Goal: Task Accomplishment & Management: Manage account settings

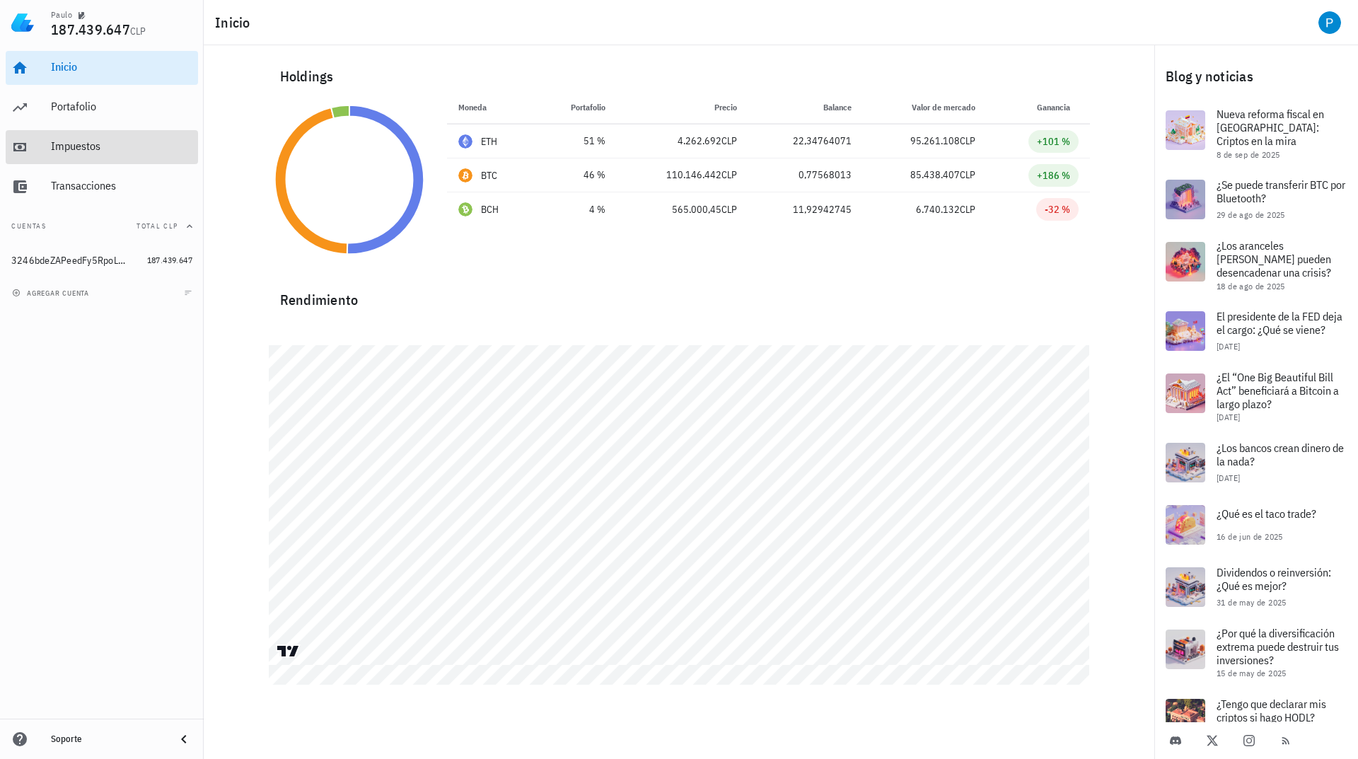
click at [80, 140] on div "Impuestos" at bounding box center [121, 145] width 141 height 13
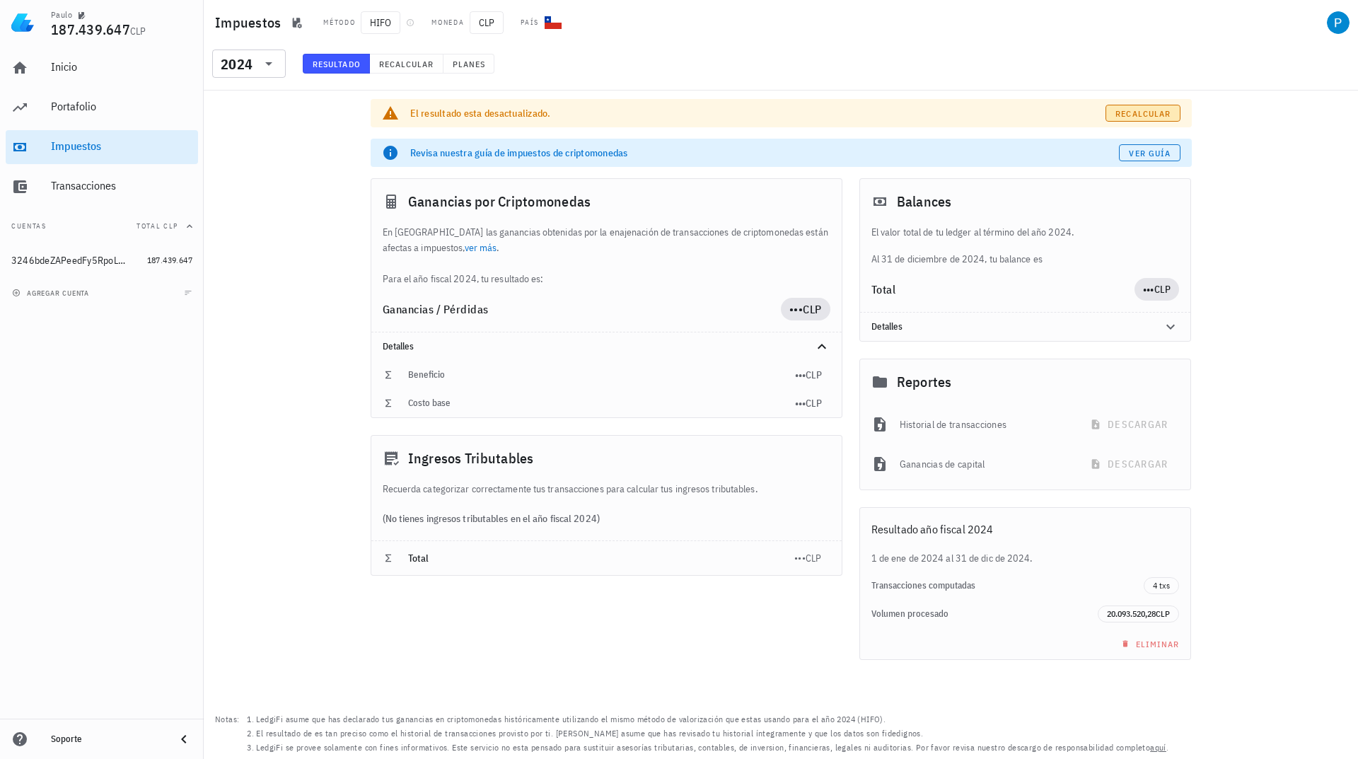
click at [1142, 119] on link "Recalcular" at bounding box center [1142, 113] width 75 height 17
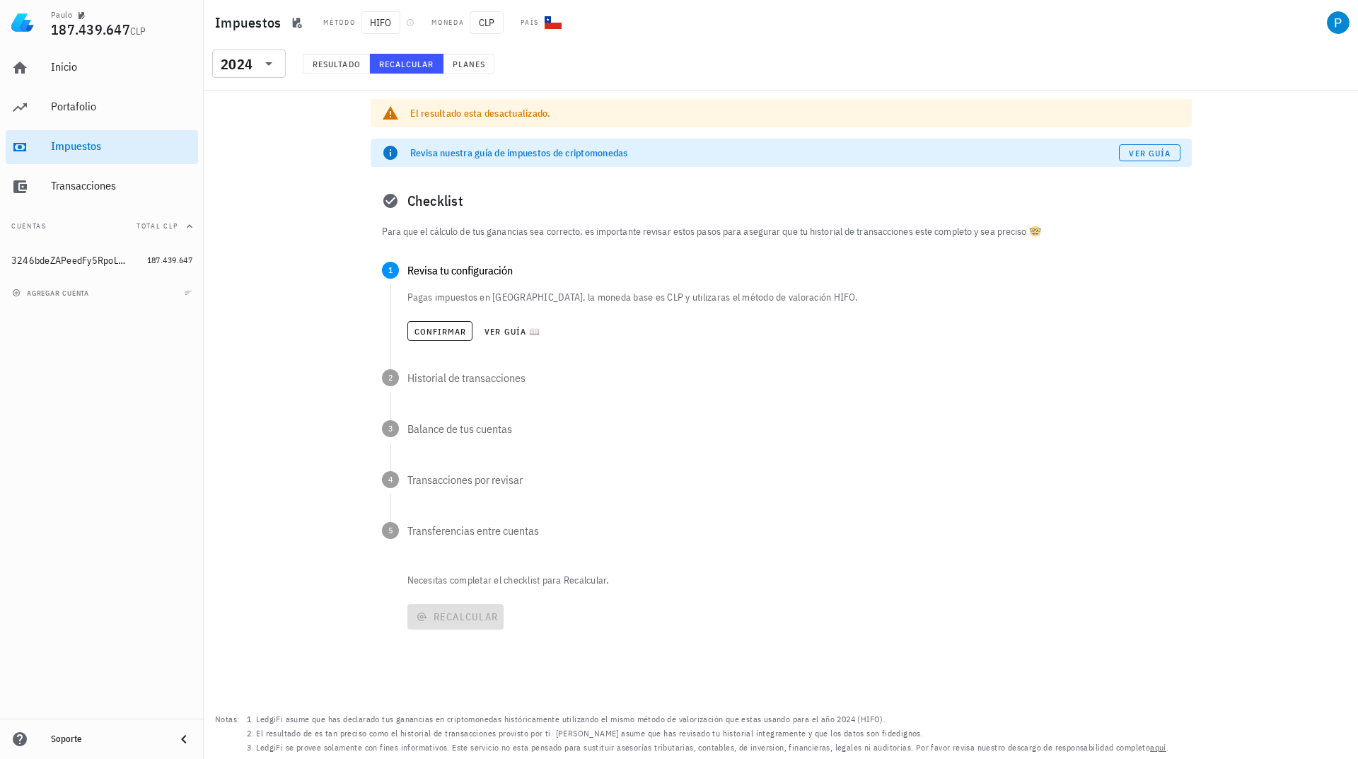
click at [394, 110] on icon at bounding box center [390, 113] width 17 height 17
click at [344, 69] on button "Resultado" at bounding box center [336, 64] width 67 height 20
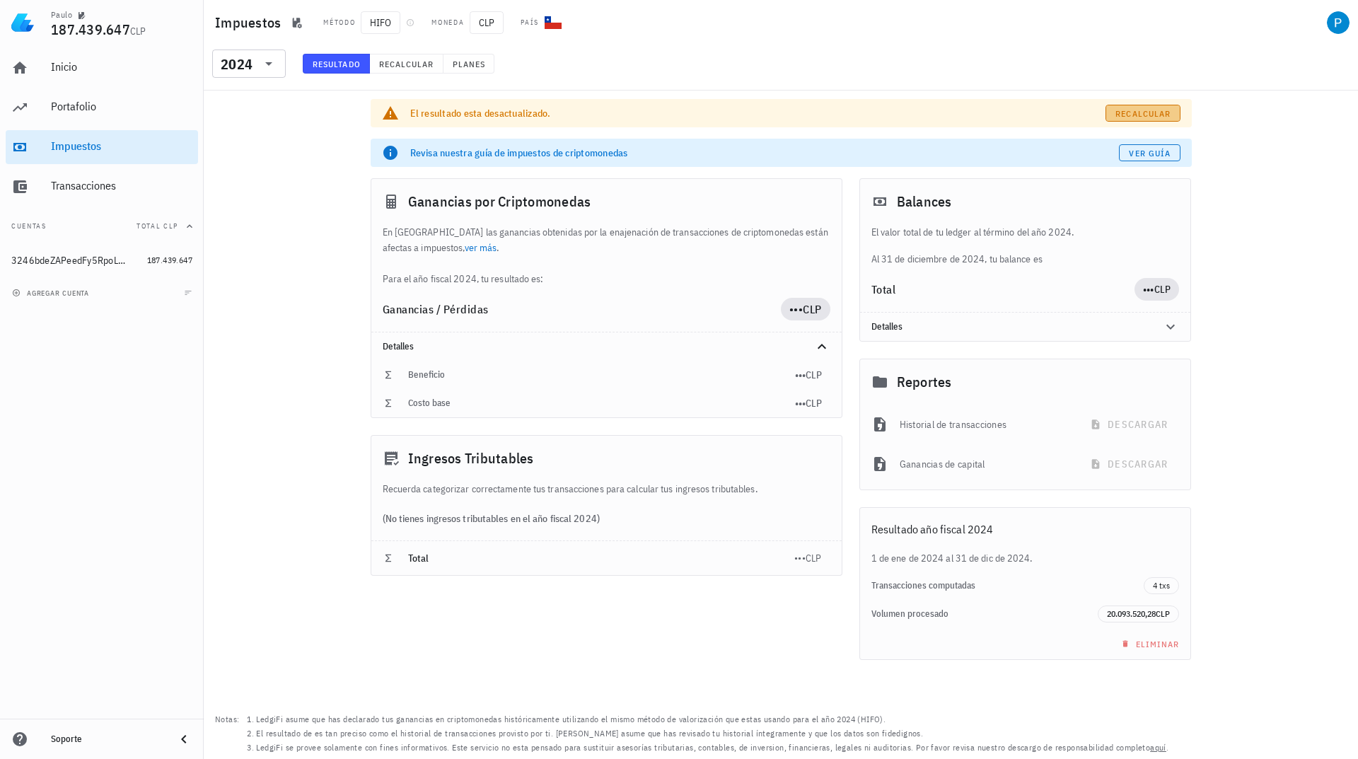
click at [1133, 112] on span "Recalcular" at bounding box center [1142, 113] width 56 height 11
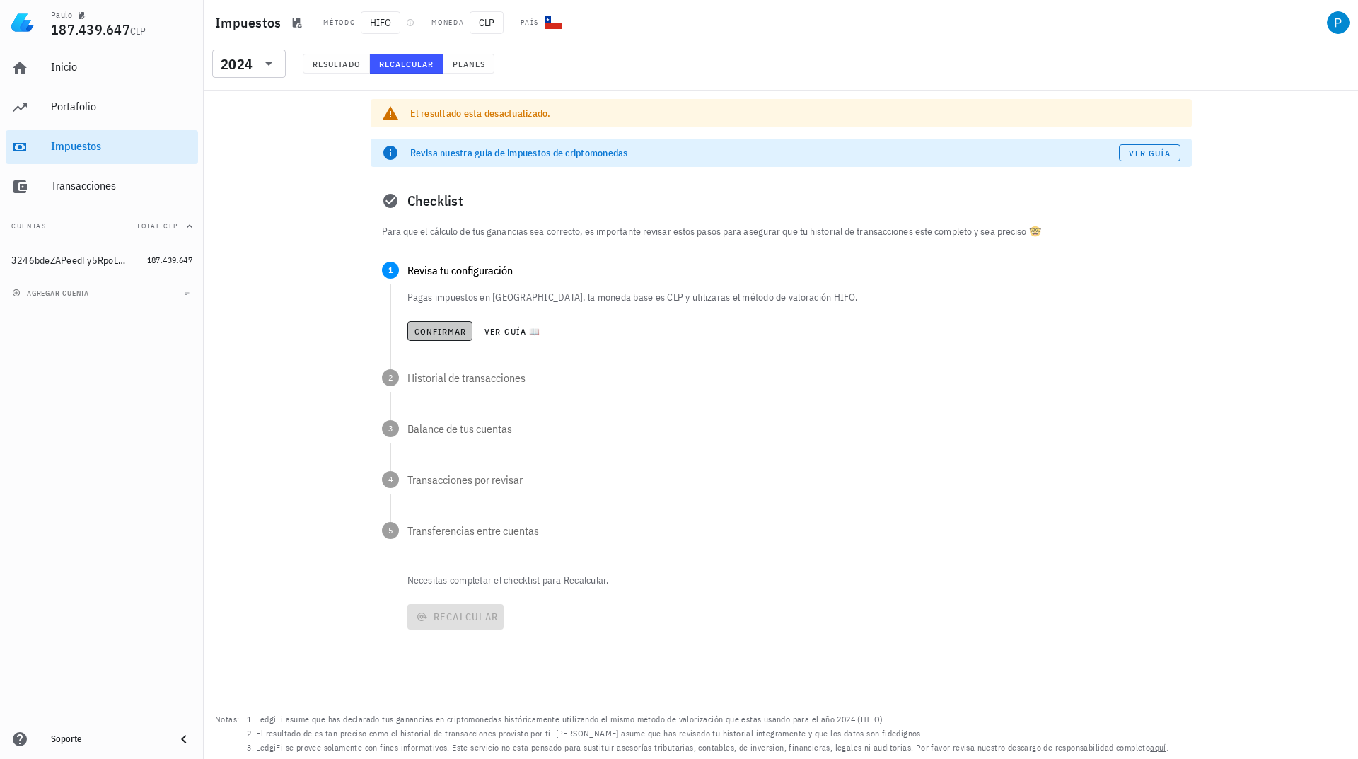
click at [453, 332] on span "Confirmar" at bounding box center [440, 331] width 53 height 11
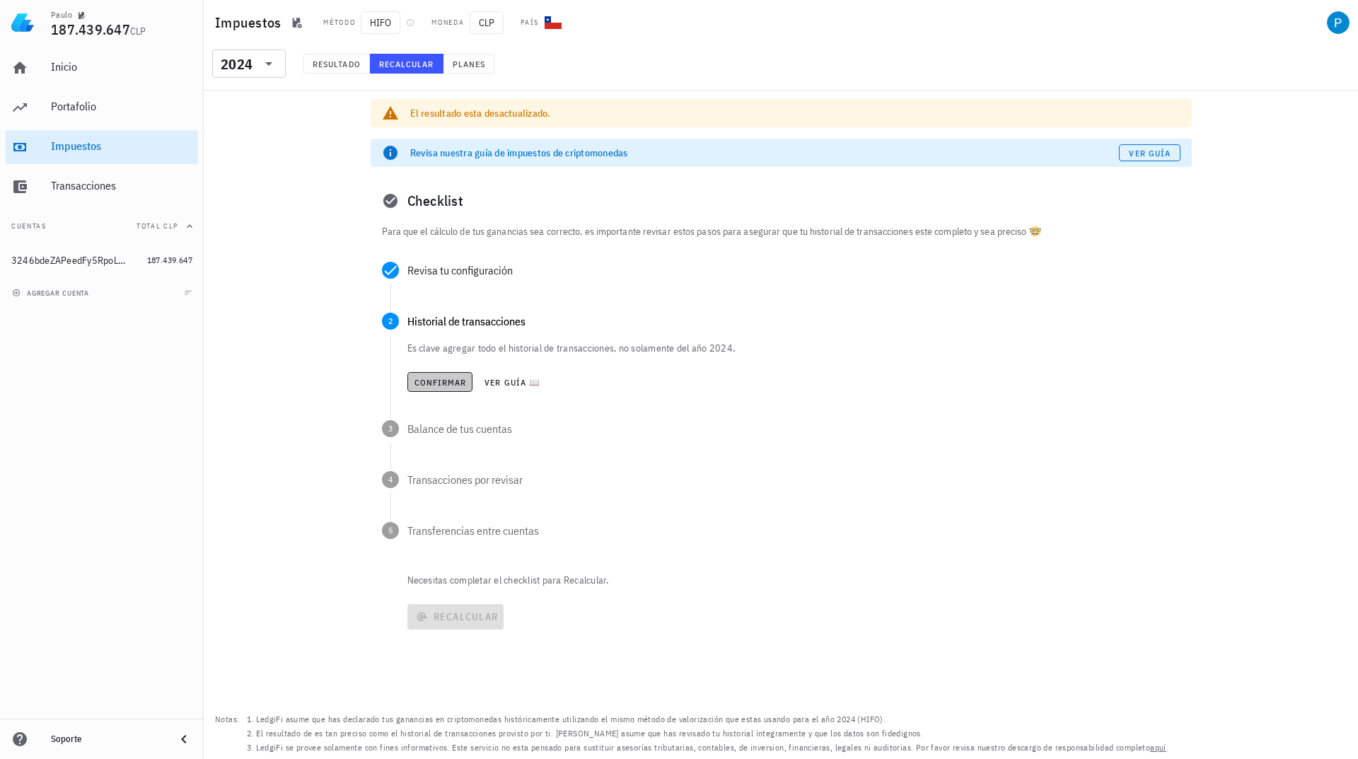
click at [438, 383] on span "Confirmar" at bounding box center [440, 382] width 53 height 11
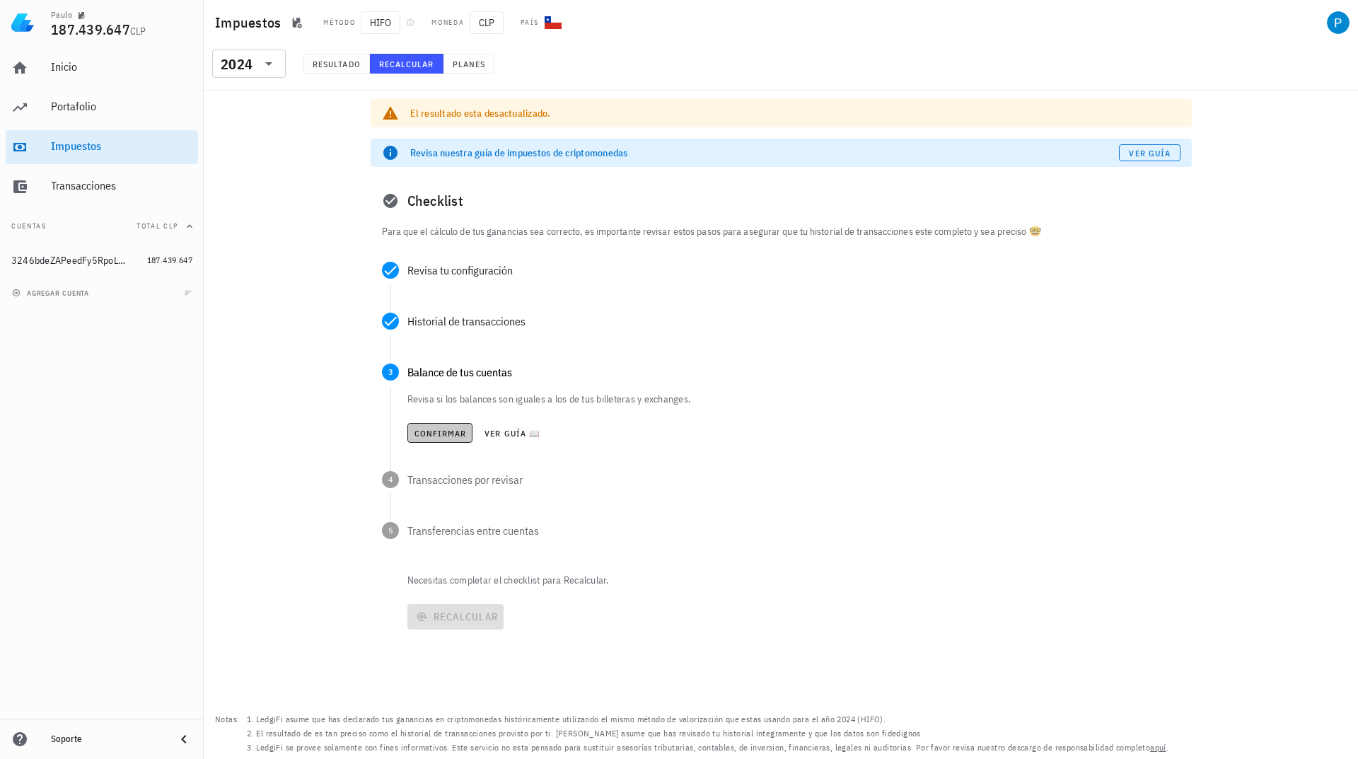
click at [438, 432] on span "Confirmar" at bounding box center [440, 433] width 53 height 11
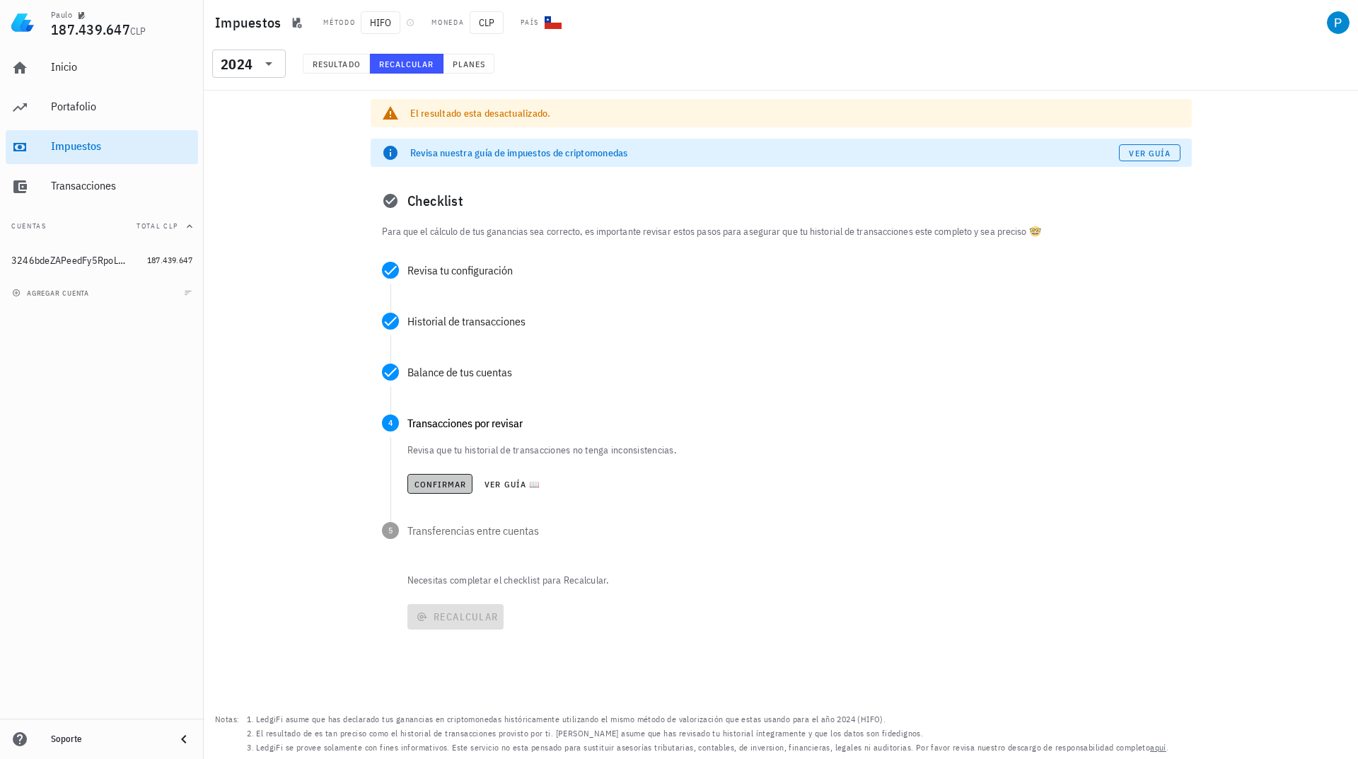
click at [436, 489] on button "Confirmar" at bounding box center [440, 484] width 66 height 20
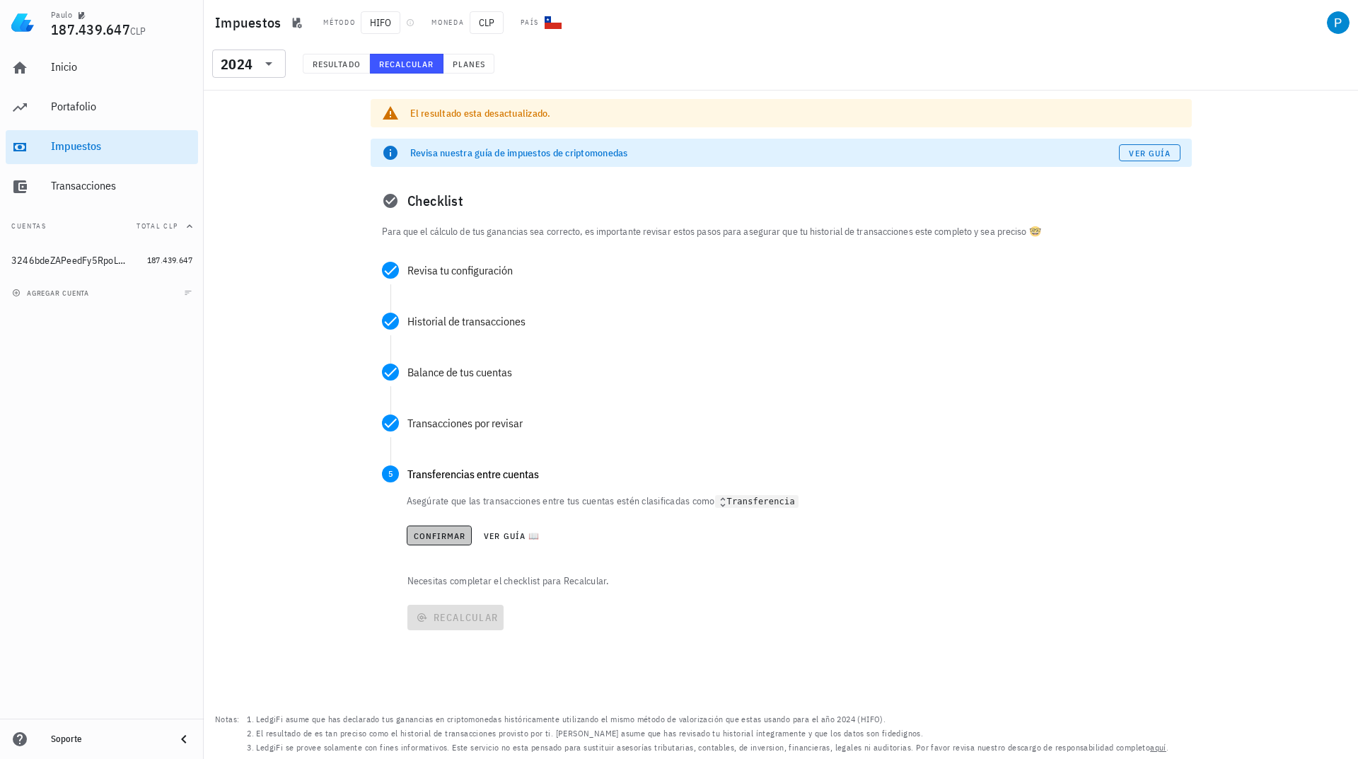
click at [440, 538] on span "Confirmar" at bounding box center [439, 535] width 53 height 11
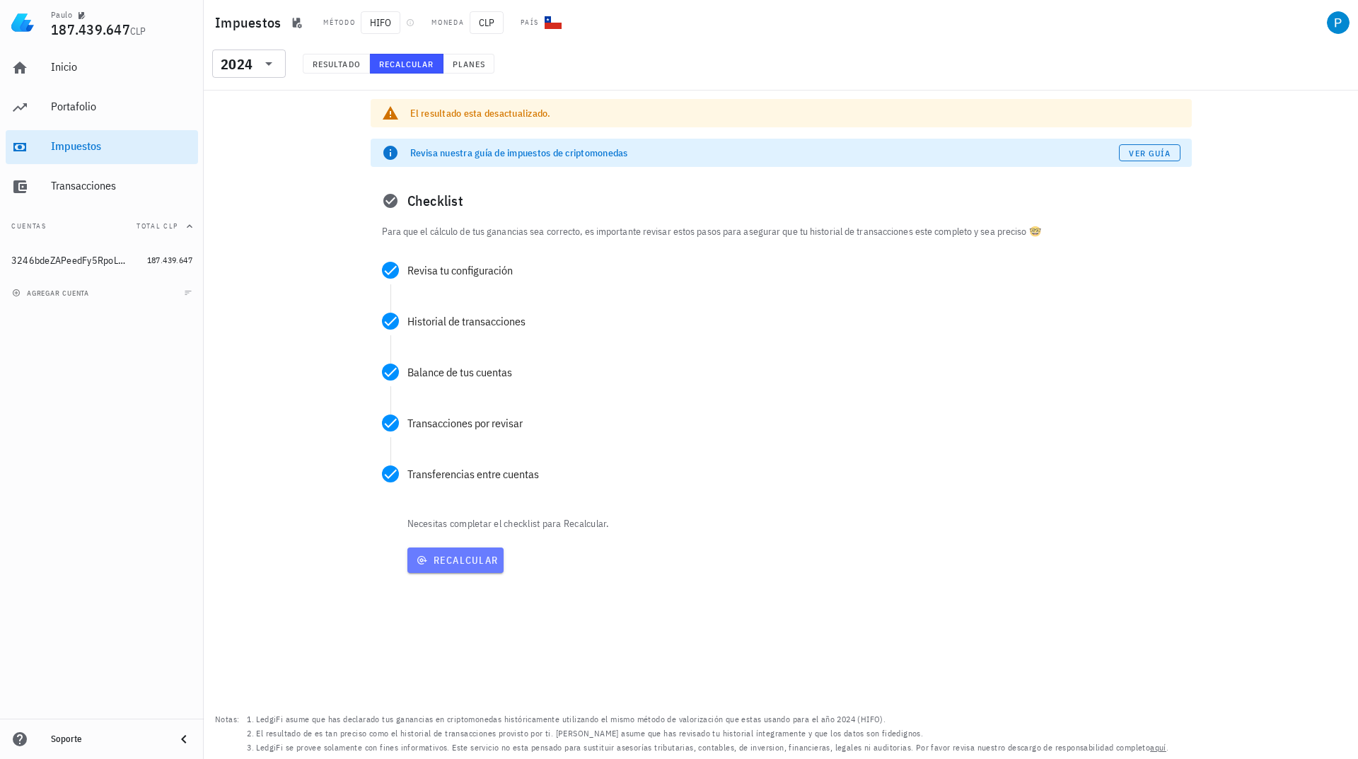
click at [452, 566] on span "Recalcular" at bounding box center [456, 560] width 86 height 13
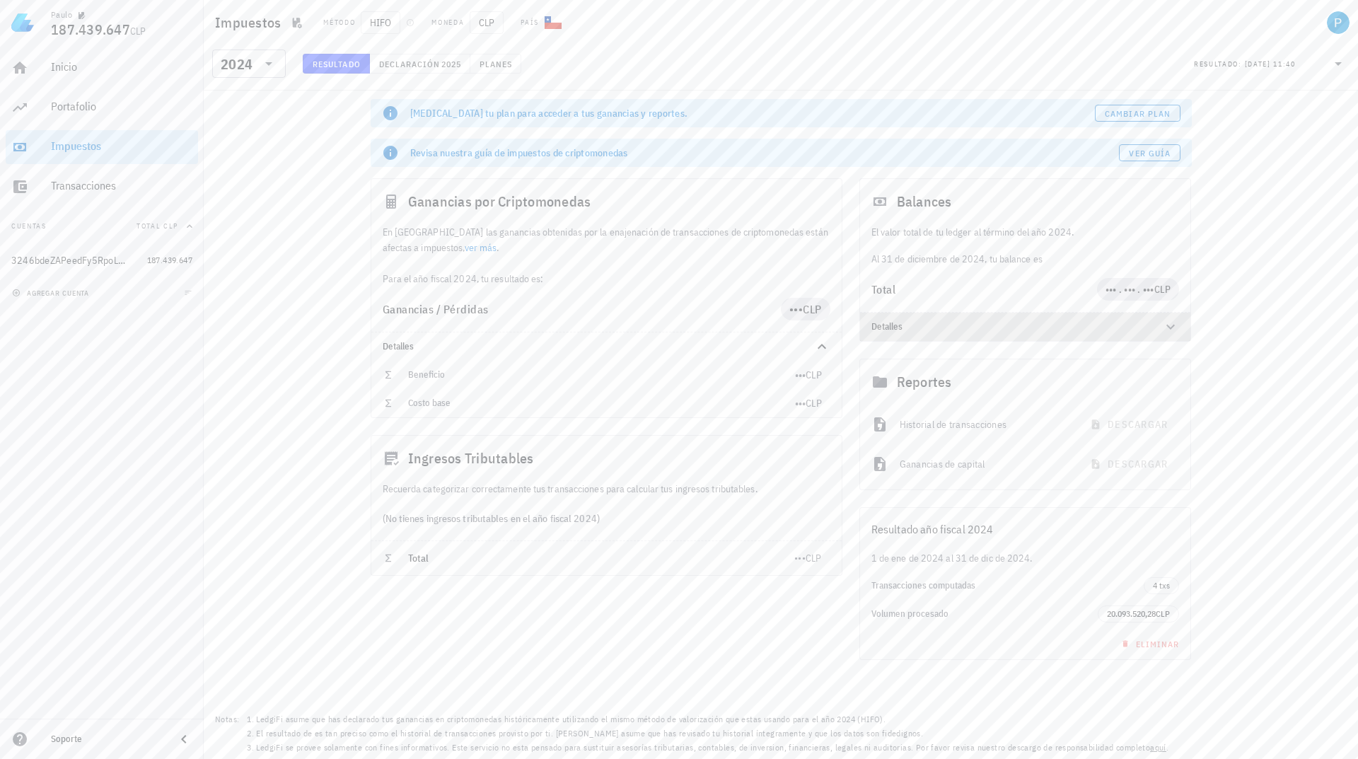
click at [1171, 322] on icon at bounding box center [1170, 326] width 17 height 17
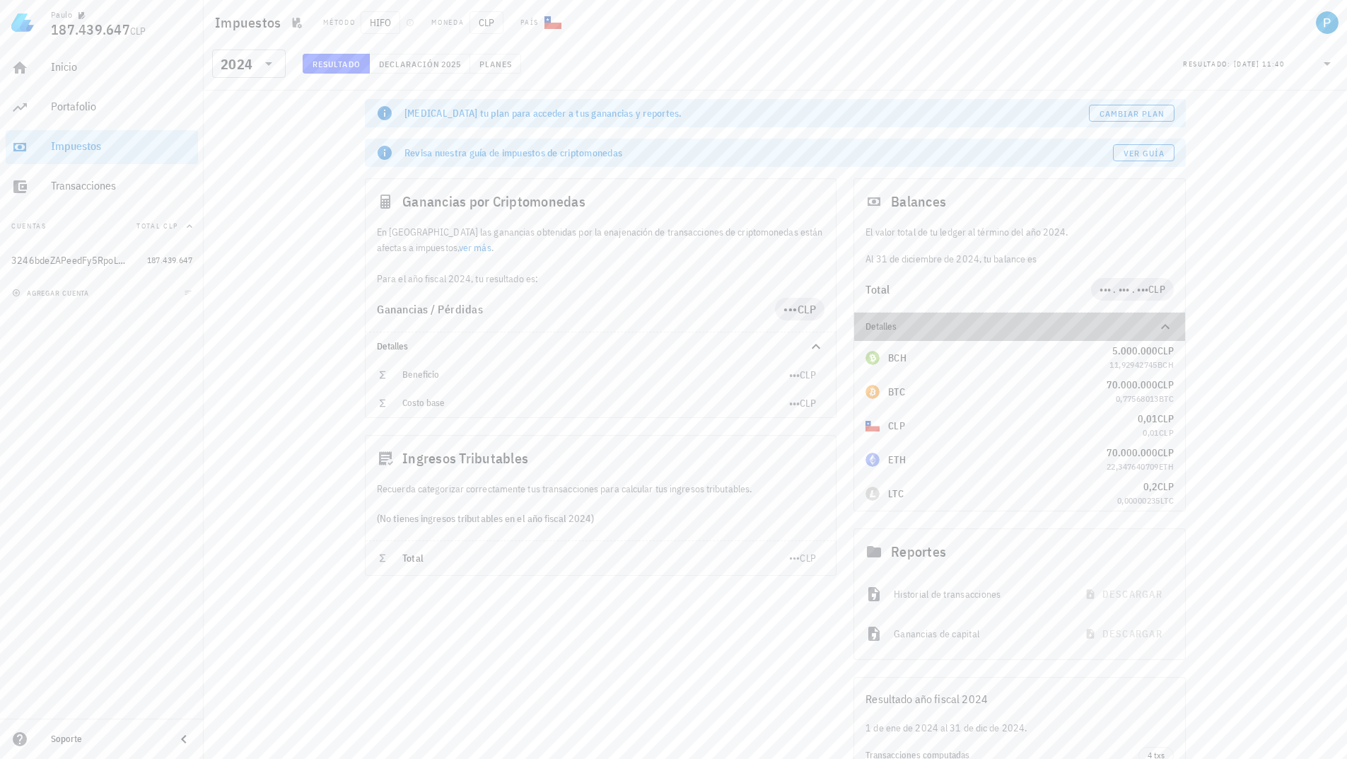
click at [1171, 322] on icon at bounding box center [1165, 326] width 17 height 17
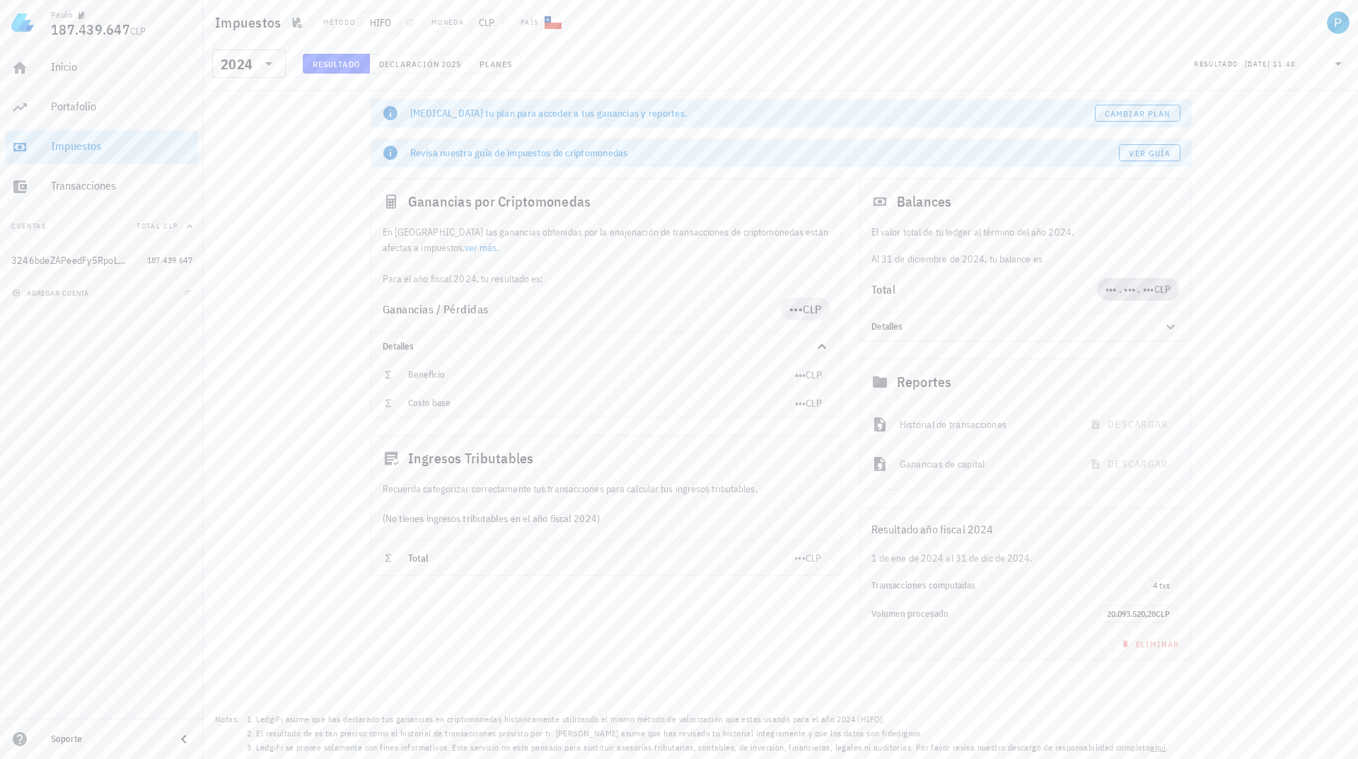
click at [1124, 293] on span "••• . ••• . •••" at bounding box center [1129, 289] width 49 height 13
click at [1165, 257] on div "El valor total de tu ledger al término del año 2024. Al [DATE], tu balance es" at bounding box center [1025, 245] width 331 height 42
click at [1131, 110] on span "Cambiar plan" at bounding box center [1137, 113] width 66 height 11
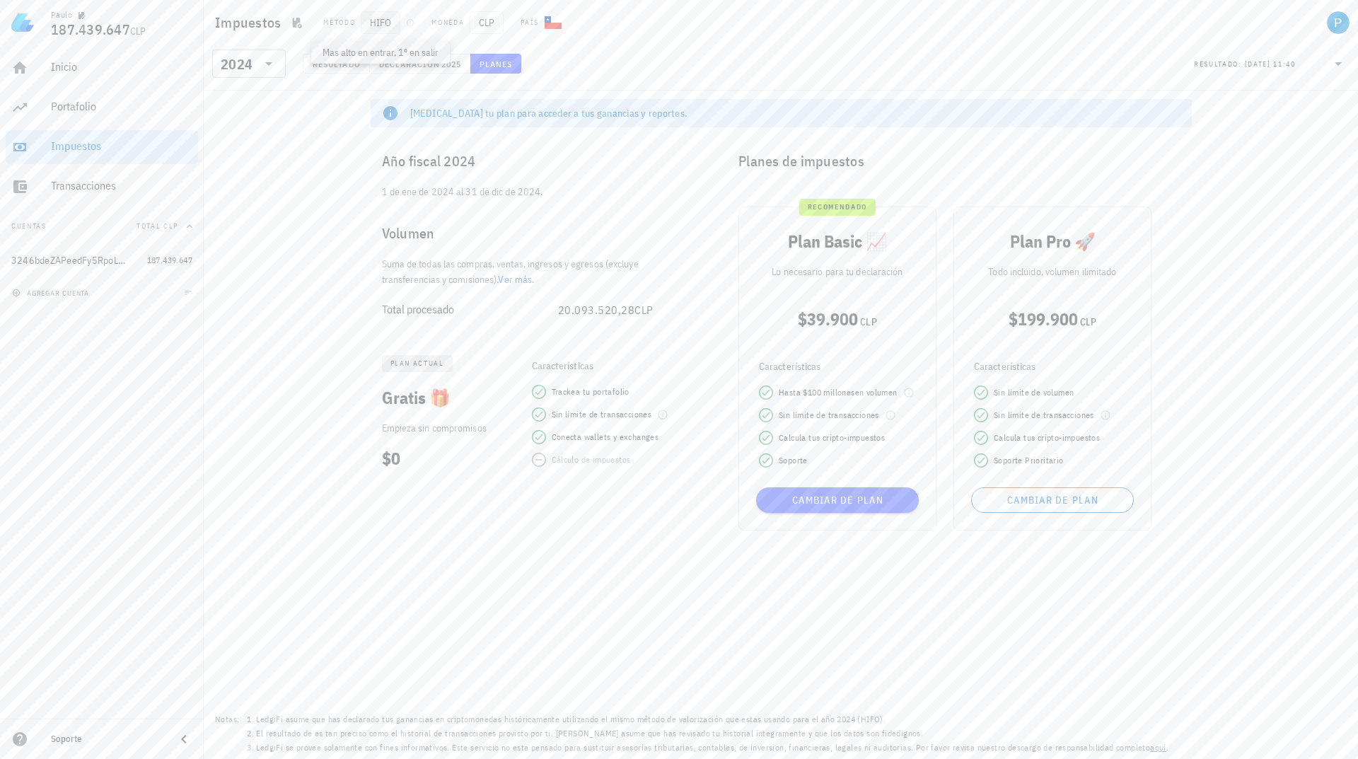
click at [379, 21] on span "HIFO" at bounding box center [381, 22] width 40 height 23
drag, startPoint x: 813, startPoint y: 463, endPoint x: 791, endPoint y: 395, distance: 71.3
click at [791, 395] on div "Hasta $ 100 millones en volumen Sin límite de transacciones Calcula tus cripto-…" at bounding box center [837, 426] width 174 height 82
click at [791, 395] on span "Hasta $ 100 millones en volumen" at bounding box center [837, 392] width 119 height 14
drag, startPoint x: 778, startPoint y: 395, endPoint x: 840, endPoint y: 450, distance: 83.6
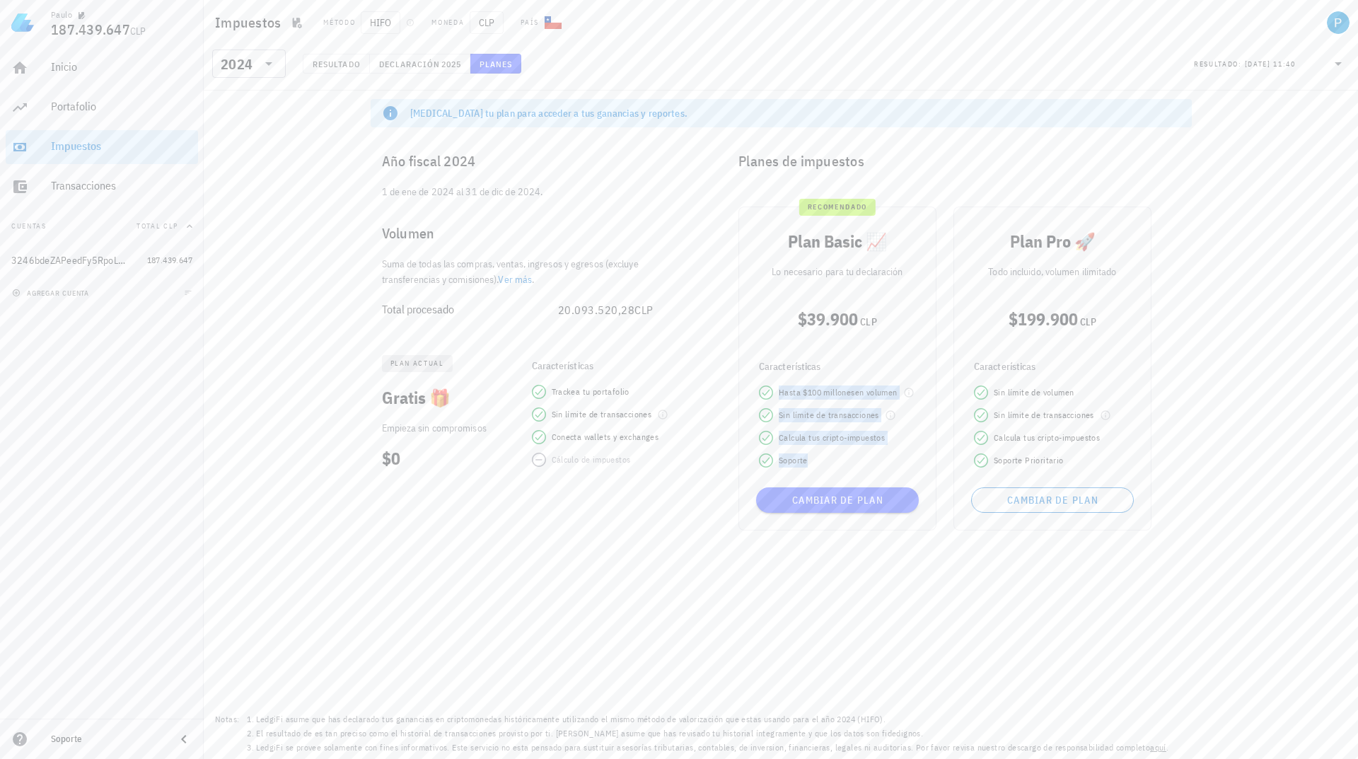
click at [840, 450] on div "Hasta $ 100 millones en volumen Sin límite de transacciones Calcula tus cripto-…" at bounding box center [837, 426] width 174 height 82
click at [1061, 390] on span "Sin límite de volumen" at bounding box center [1033, 392] width 80 height 14
click at [1056, 494] on span "Cambiar de plan" at bounding box center [1052, 500] width 150 height 13
